Goal: Transaction & Acquisition: Purchase product/service

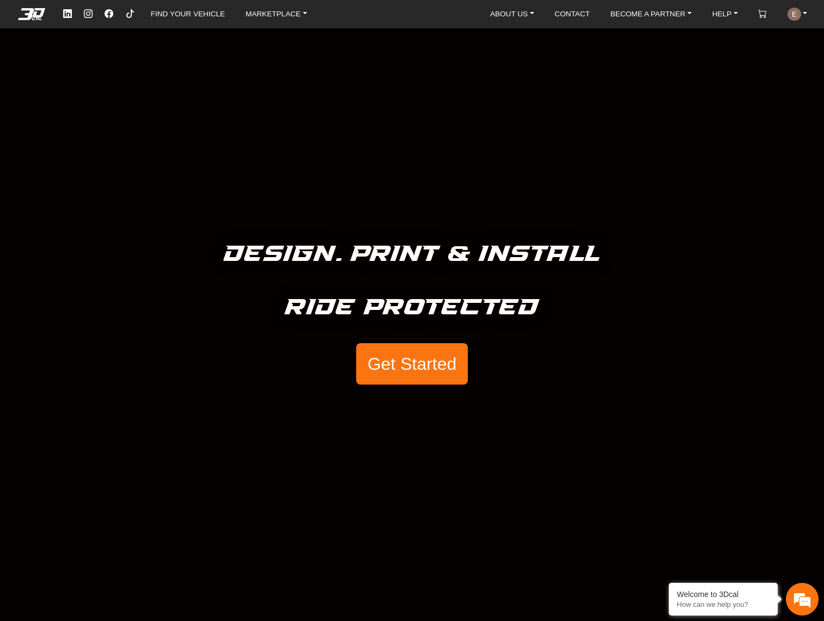
click at [459, 362] on button "Get Started" at bounding box center [411, 363] width 111 height 41
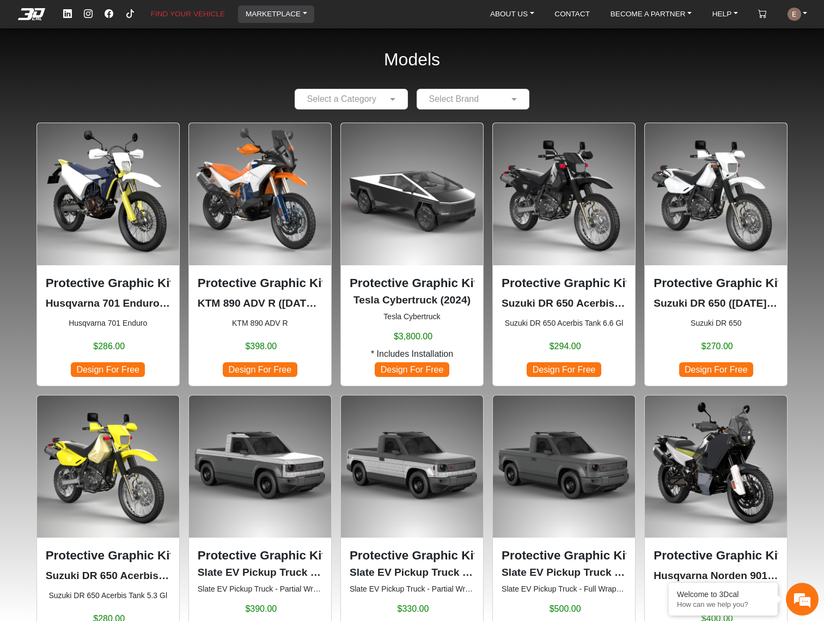
click at [265, 16] on link "MARKETPLACE" at bounding box center [276, 13] width 70 height 17
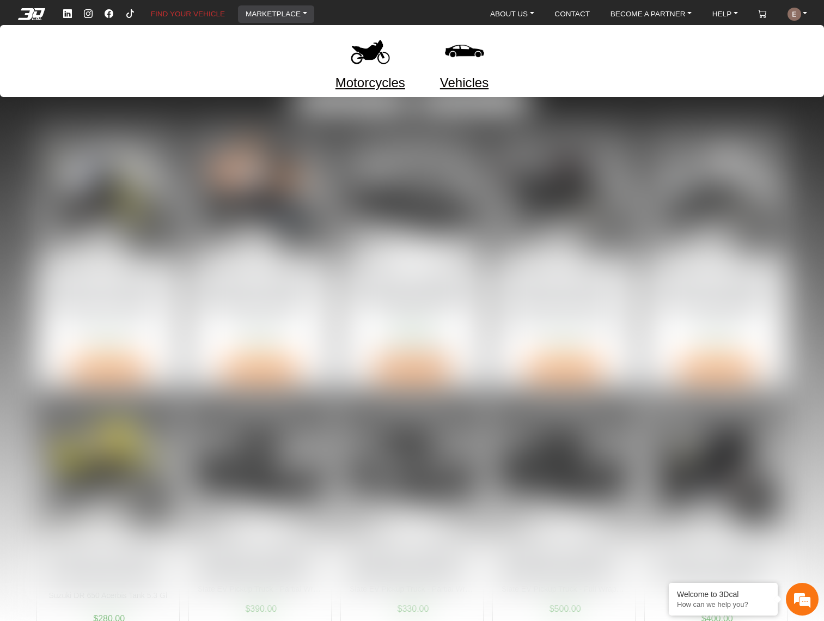
click at [362, 65] on img at bounding box center [370, 51] width 46 height 46
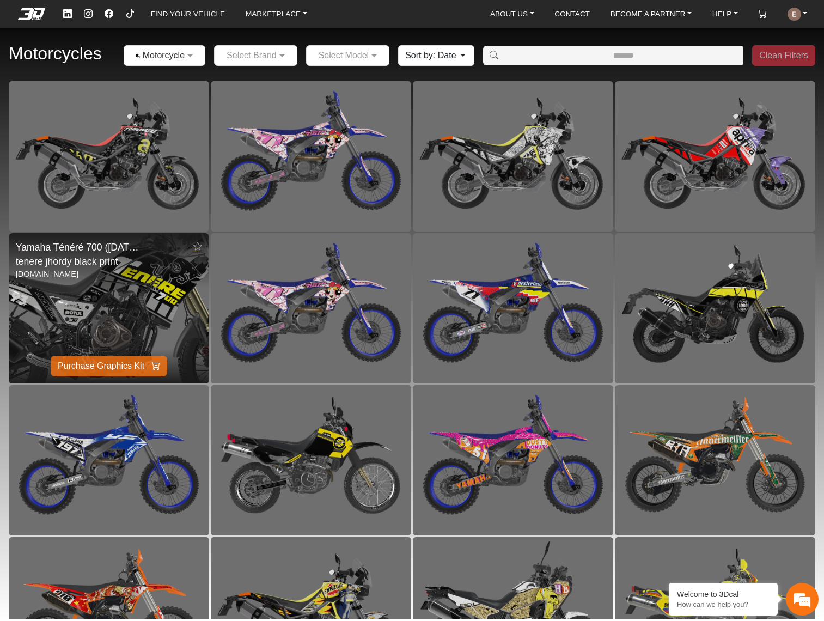
click at [147, 296] on img at bounding box center [109, 308] width 401 height 301
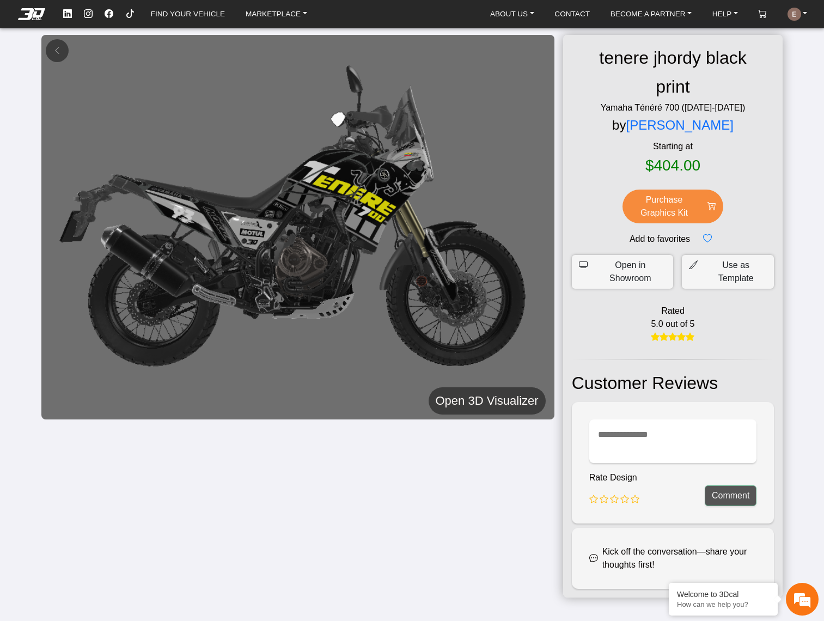
click at [510, 402] on h5 "Open 3D Visualizer" at bounding box center [487, 401] width 103 height 20
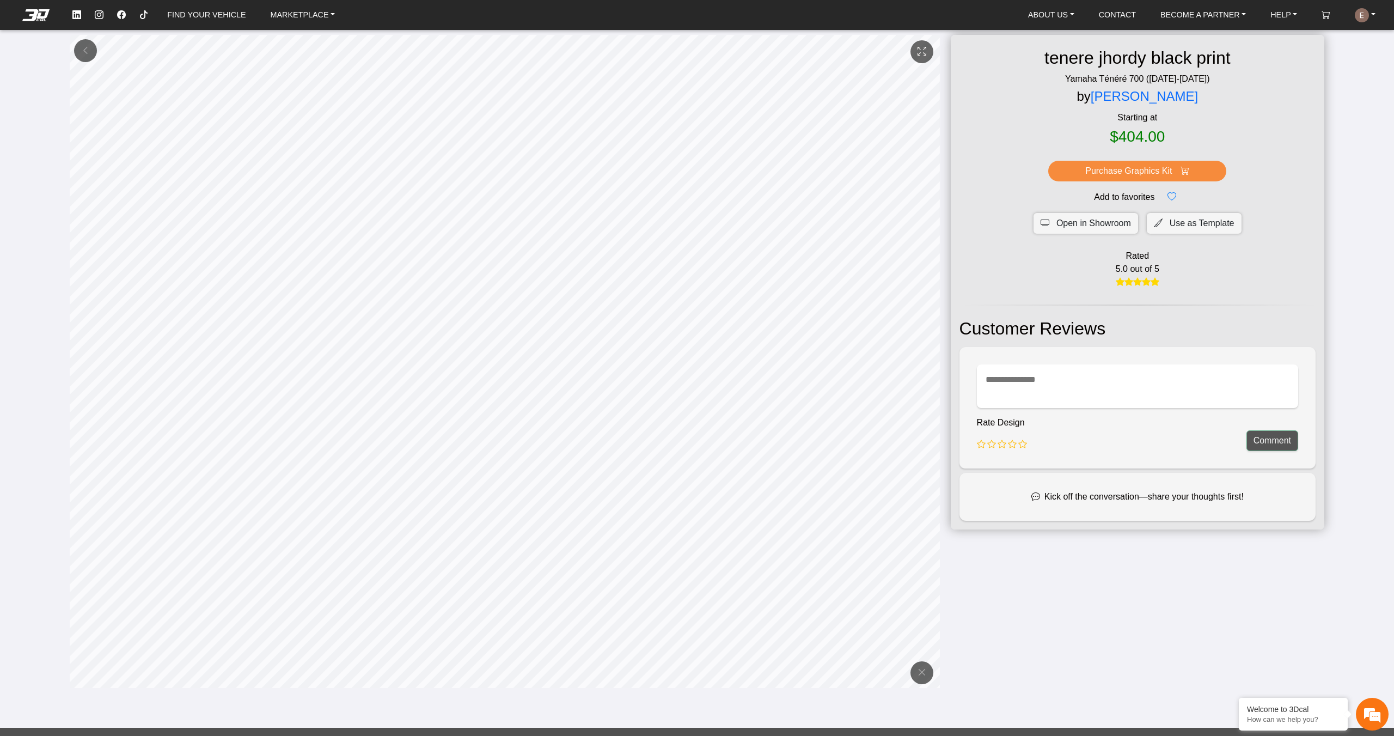
click at [823, 50] on button at bounding box center [921, 51] width 23 height 23
